Goal: Find specific page/section: Find specific page/section

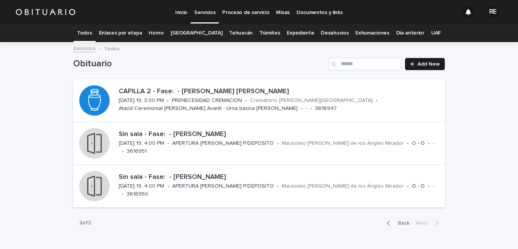
click at [288, 30] on link "Expediente" at bounding box center [300, 33] width 27 height 18
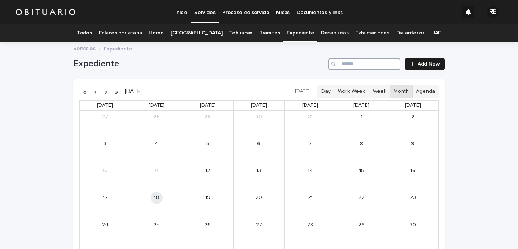
click at [350, 64] on input "Search" at bounding box center [364, 64] width 72 height 12
click at [366, 180] on div "[PERSON_NAME] AMERICA" at bounding box center [370, 181] width 32 height 5
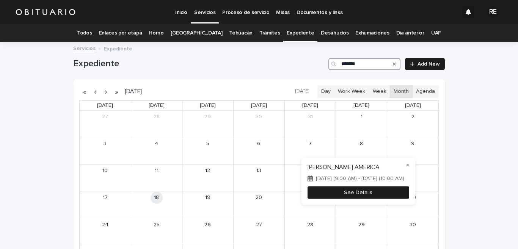
type input "*******"
click at [388, 193] on button "See Details" at bounding box center [358, 192] width 102 height 13
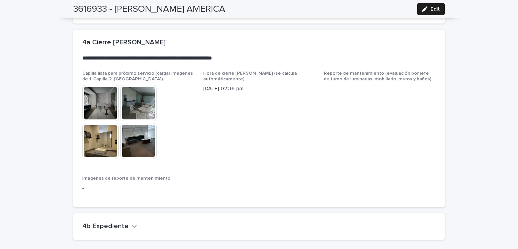
scroll to position [1843, 0]
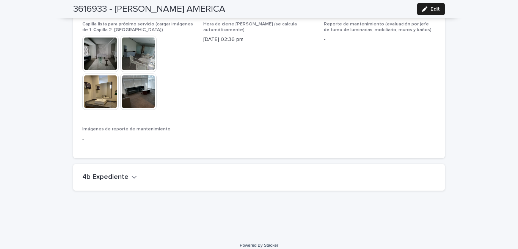
click at [104, 173] on h2 "4b Expediente" at bounding box center [105, 177] width 46 height 8
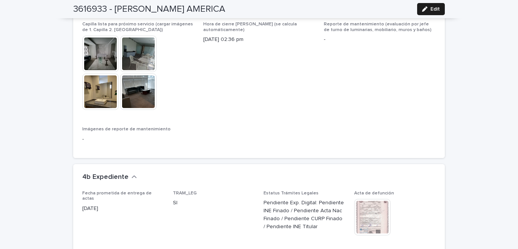
scroll to position [1955, 0]
